Goal: Task Accomplishment & Management: Use online tool/utility

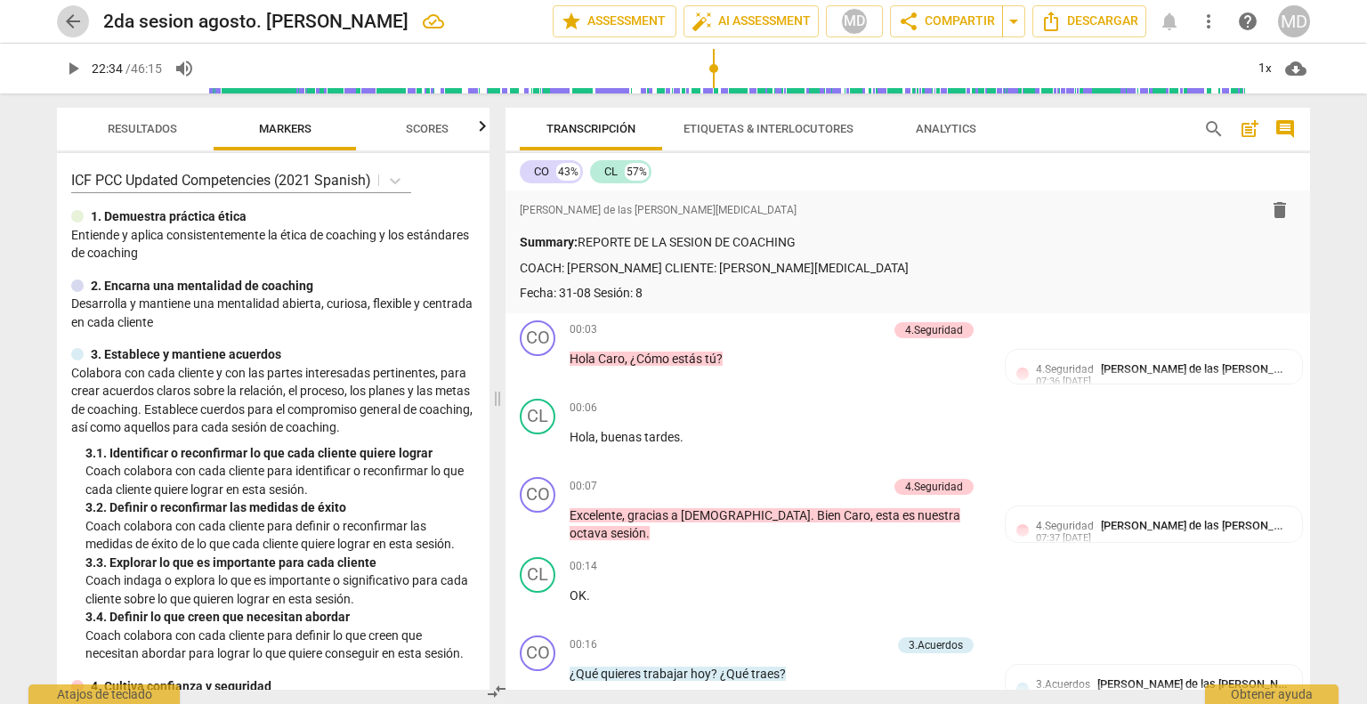
click at [75, 20] on span "arrow_back" at bounding box center [72, 21] width 21 height 21
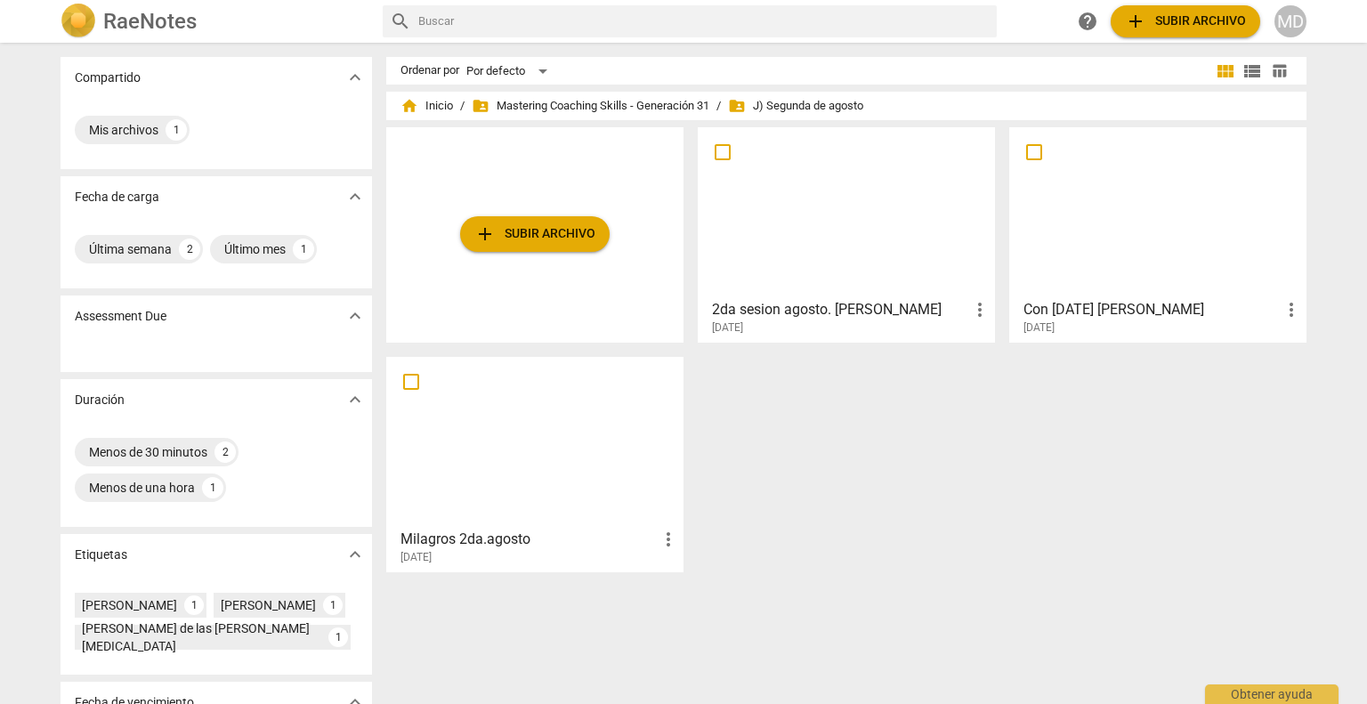
drag, startPoint x: 905, startPoint y: 311, endPoint x: 975, endPoint y: 307, distance: 70.4
click at [975, 307] on span "more_vert" at bounding box center [979, 309] width 21 height 21
click at [983, 343] on li "Borrar" at bounding box center [1000, 352] width 68 height 43
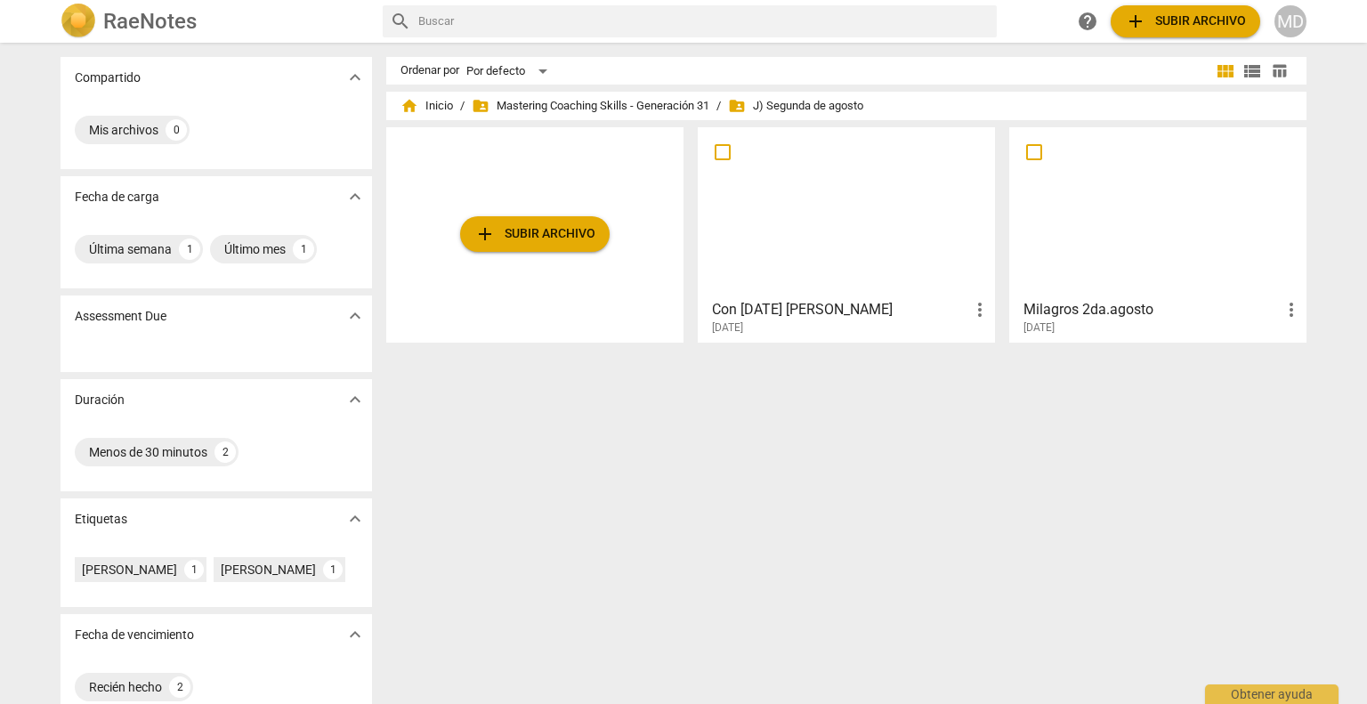
click at [517, 222] on button "add Subir archivo" at bounding box center [534, 234] width 149 height 36
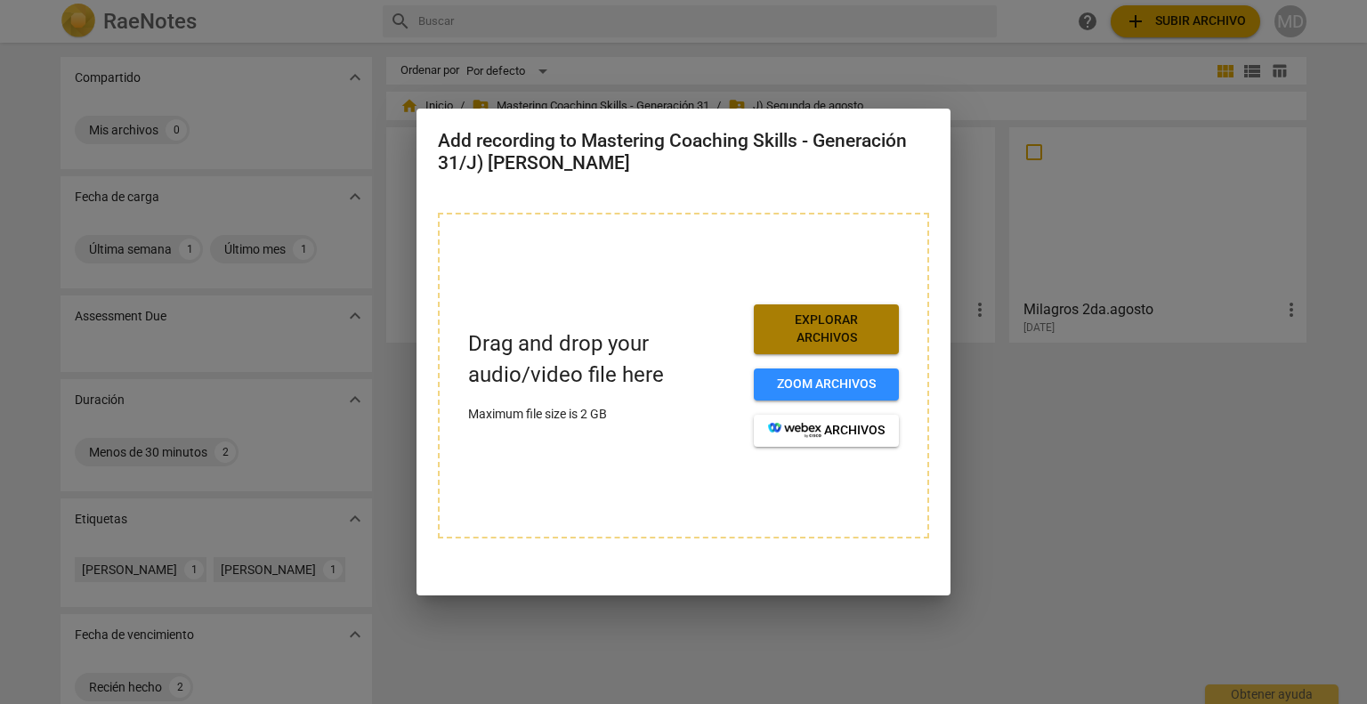
click at [819, 335] on span "Explorar archivos" at bounding box center [826, 328] width 117 height 35
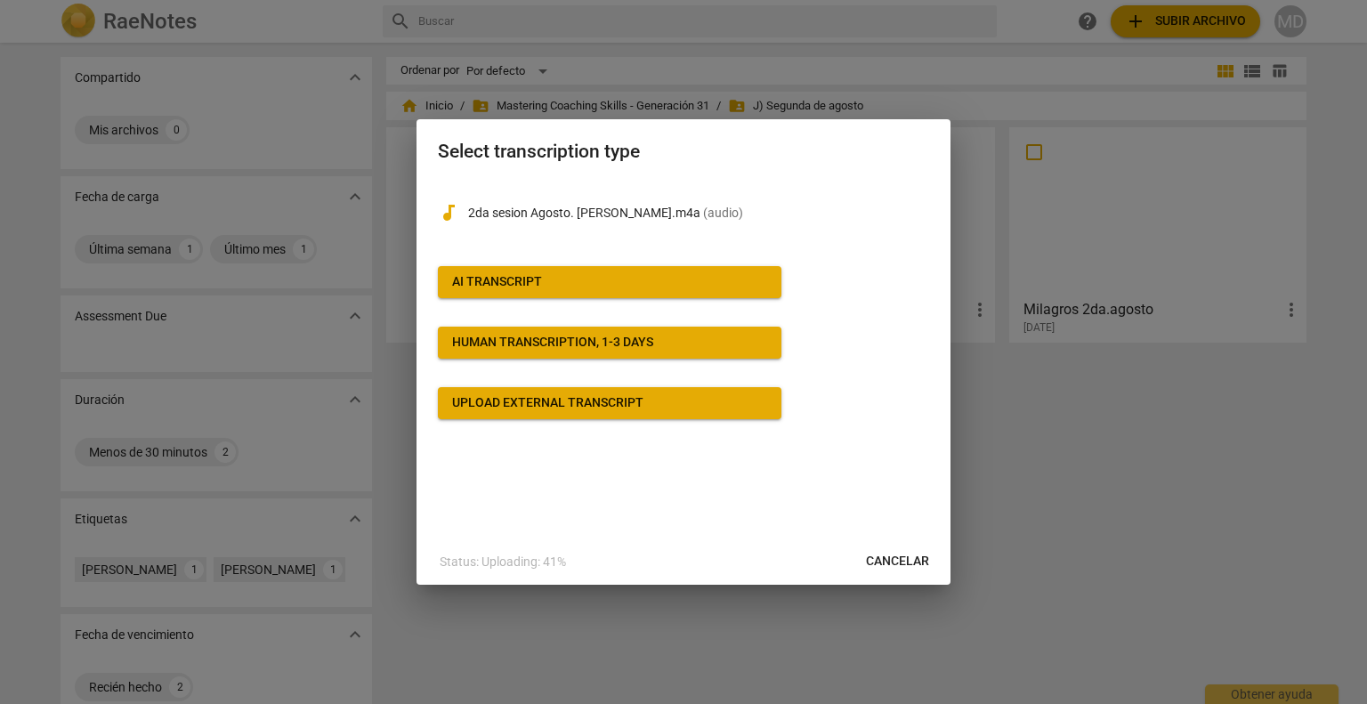
click at [540, 286] on div "AI Transcript" at bounding box center [497, 282] width 90 height 18
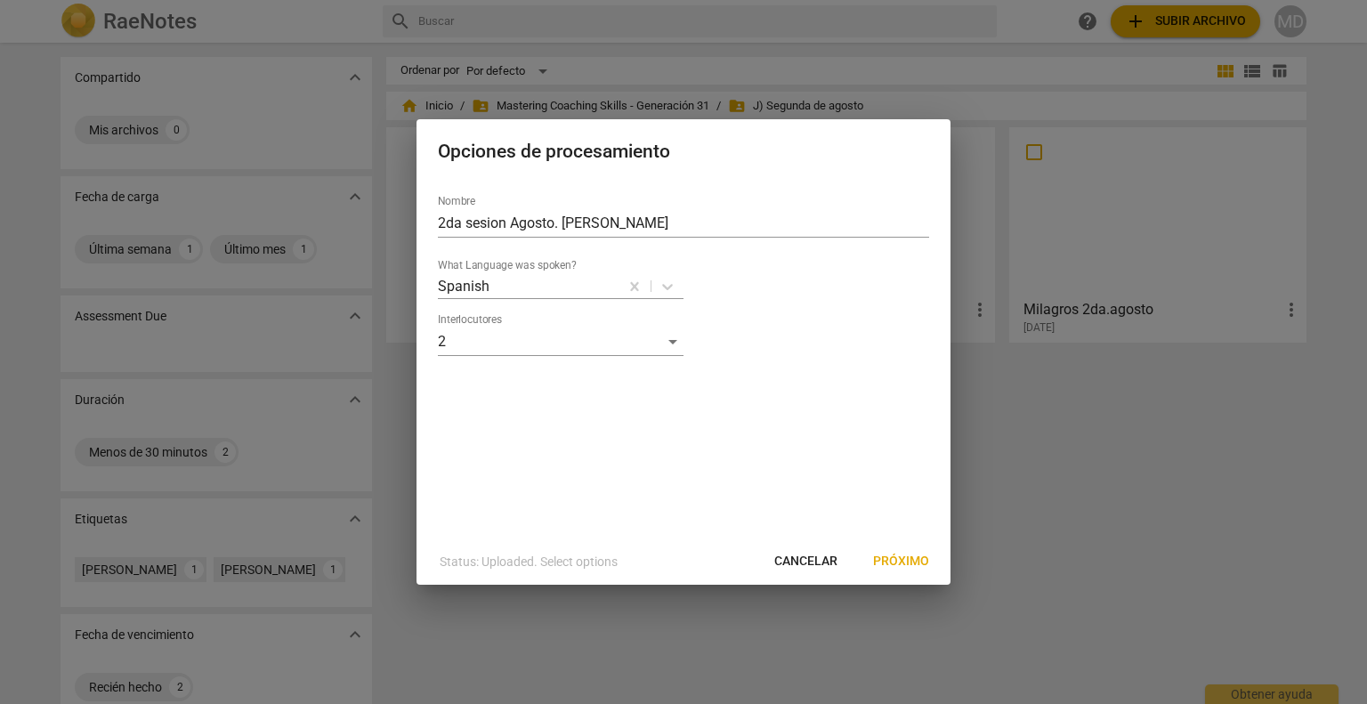
click at [879, 554] on span "Próximo" at bounding box center [901, 562] width 56 height 18
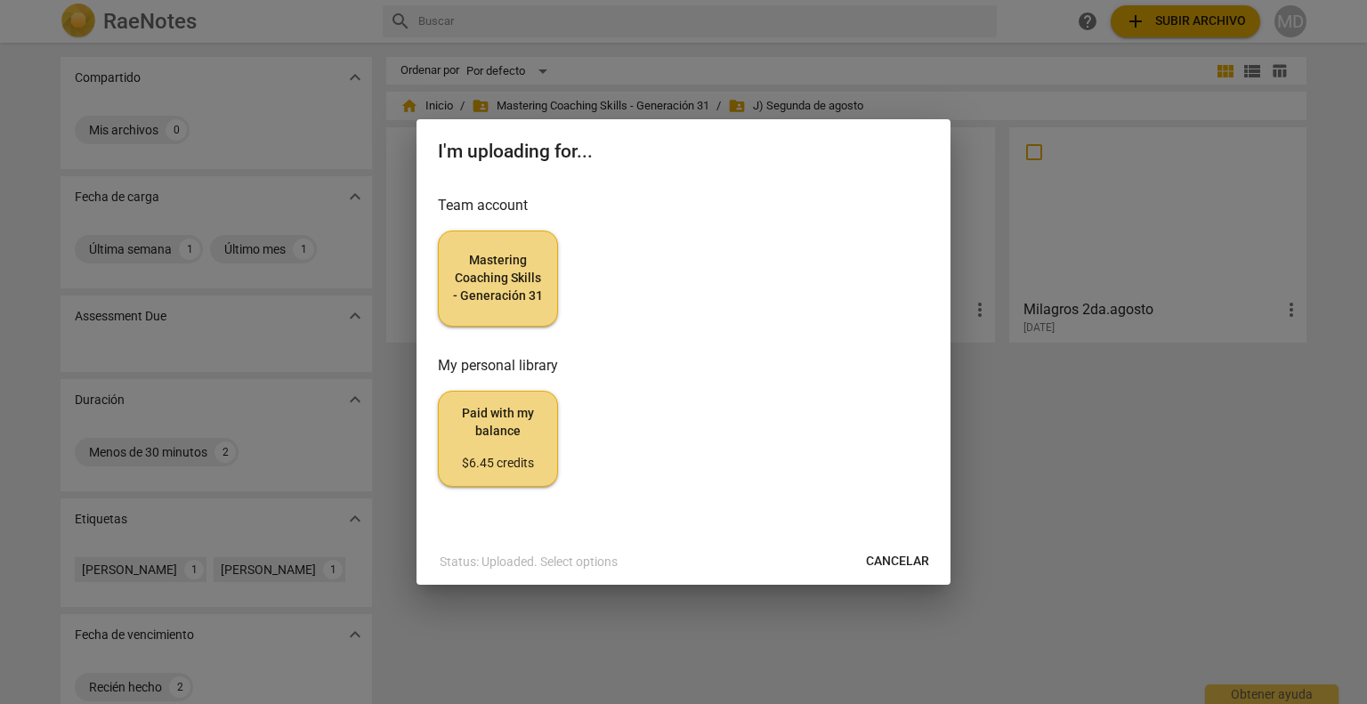
click at [481, 270] on span "Mastering Coaching Skills - Generación 31" at bounding box center [498, 278] width 90 height 52
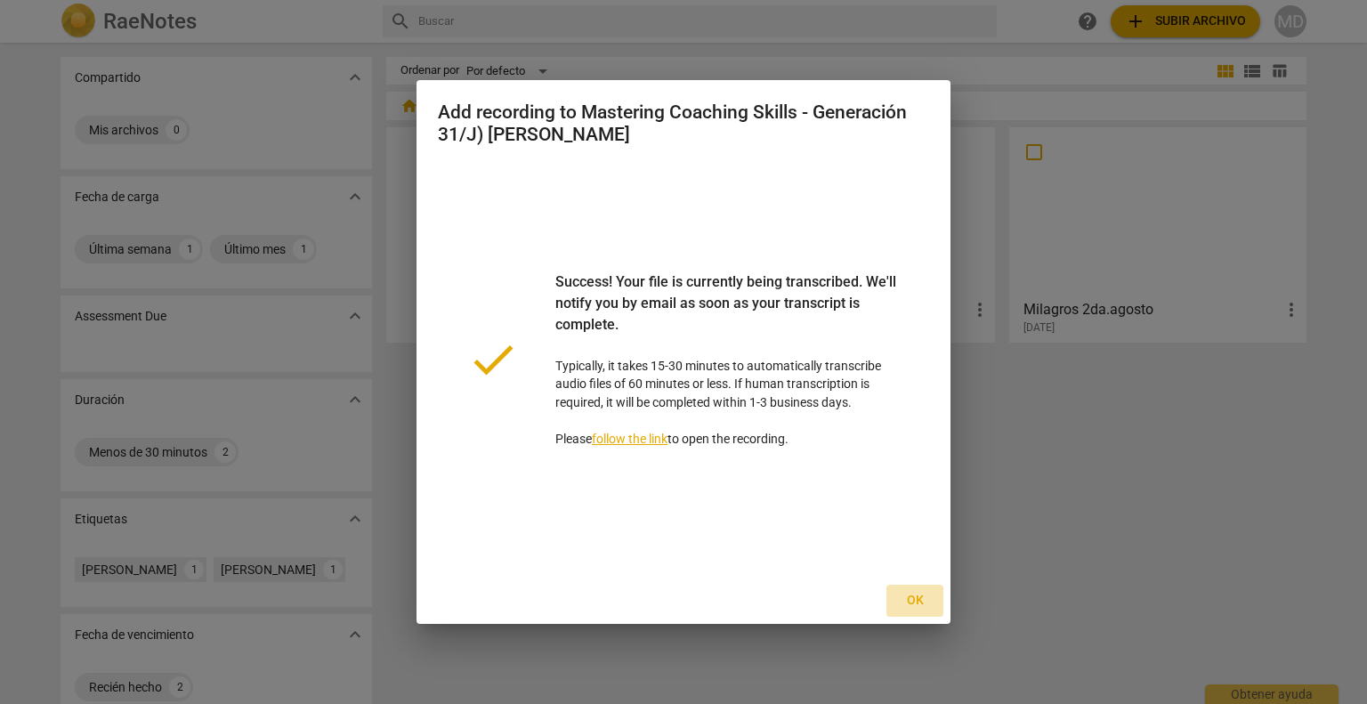
click at [915, 597] on span "Ok" at bounding box center [914, 601] width 28 height 18
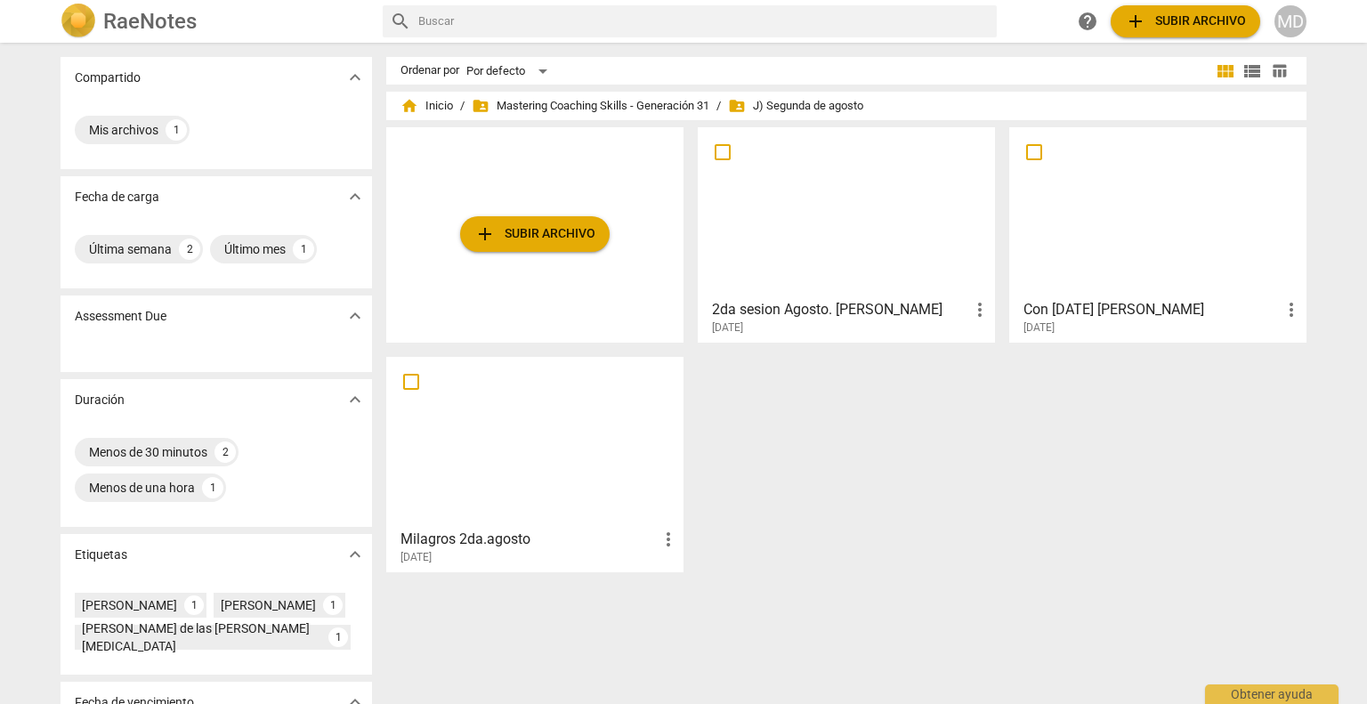
click at [852, 312] on h3 "2da sesion Agosto. [PERSON_NAME]" at bounding box center [840, 309] width 257 height 21
